Goal: Task Accomplishment & Management: Manage account settings

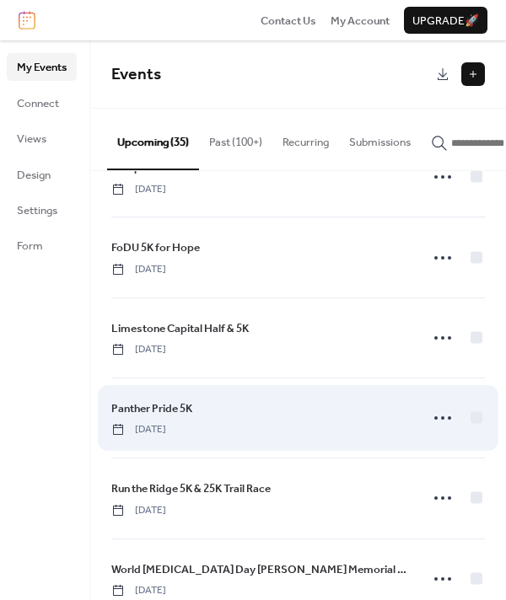
scroll to position [793, 0]
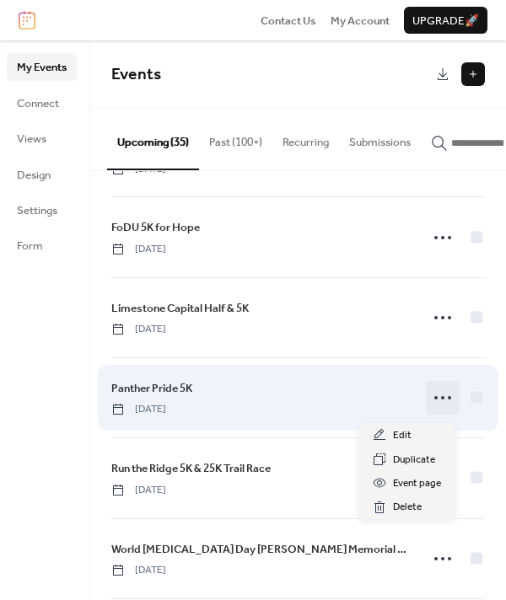
click at [434, 400] on icon at bounding box center [442, 397] width 27 height 27
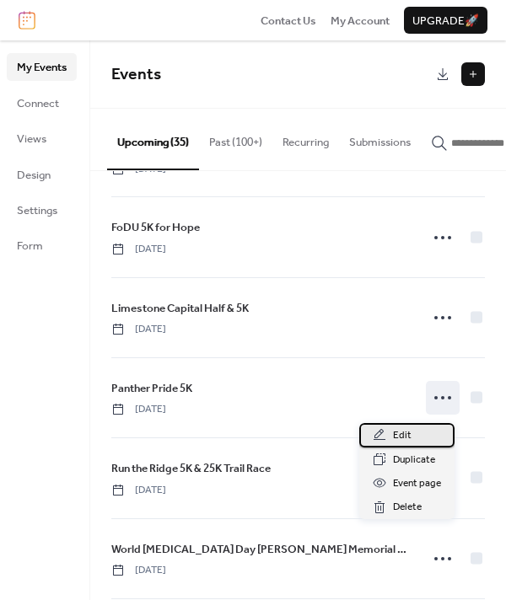
click at [402, 434] on span "Edit" at bounding box center [402, 435] width 19 height 17
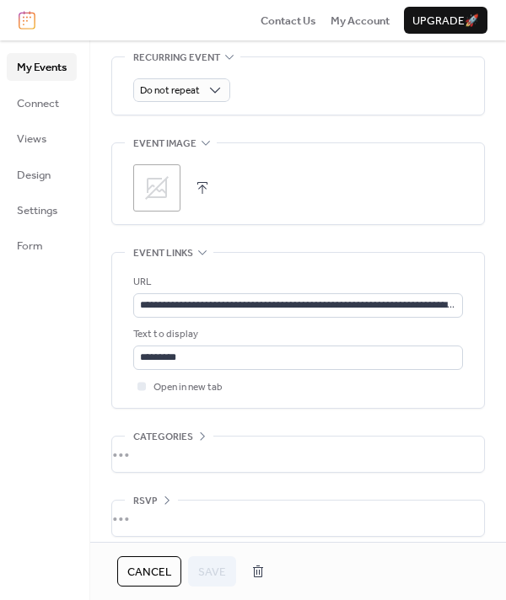
scroll to position [636, 0]
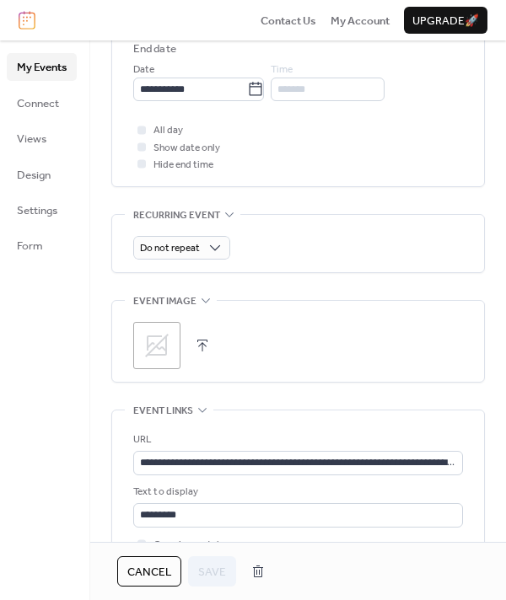
click at [163, 341] on icon at bounding box center [156, 345] width 27 height 27
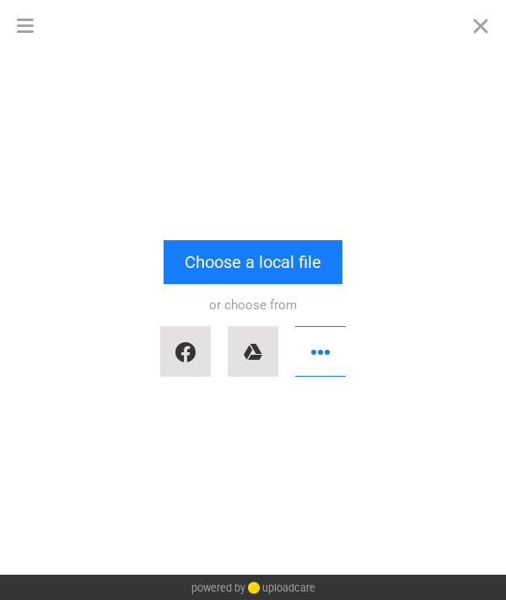
scroll to position [0, 0]
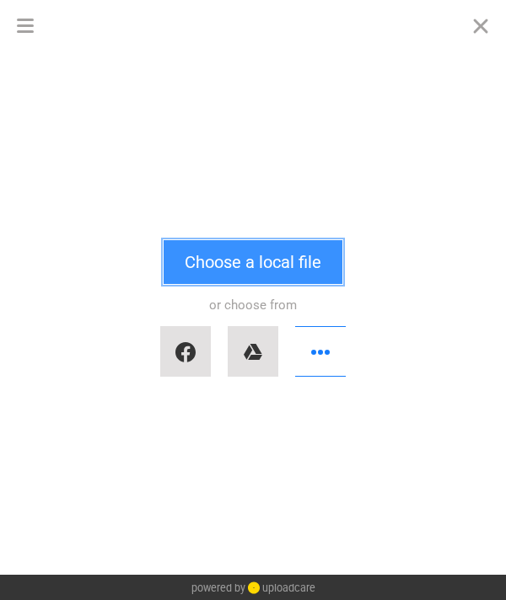
click at [202, 271] on button "Choose a local file" at bounding box center [252, 262] width 179 height 44
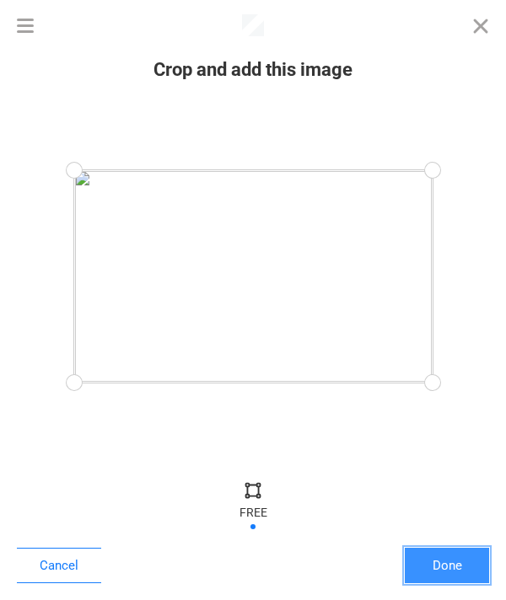
click at [457, 560] on button "Done" at bounding box center [446, 565] width 84 height 35
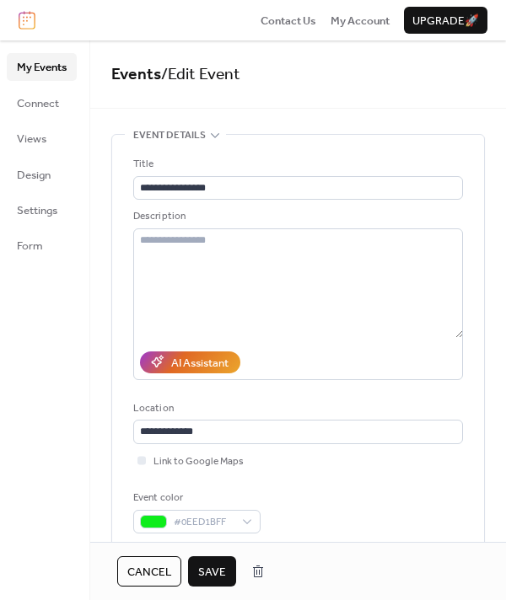
click at [205, 573] on span "Save" at bounding box center [212, 572] width 28 height 17
